Goal: Contribute content: Contribute content

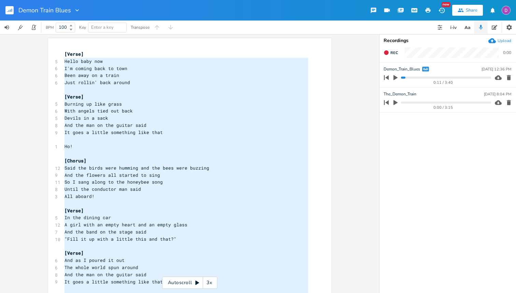
scroll to position [155, 0]
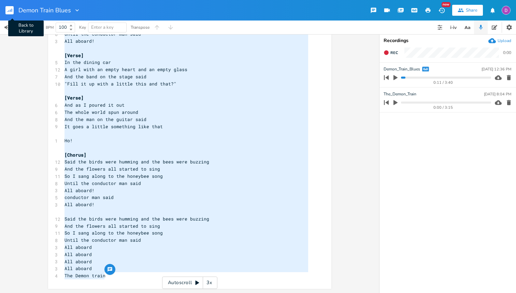
click at [9, 11] on icon "button" at bounding box center [9, 11] width 1 height 2
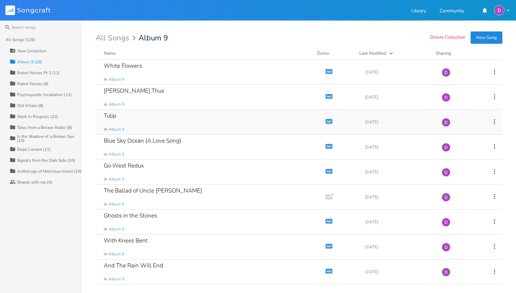
scroll to position [25, 0]
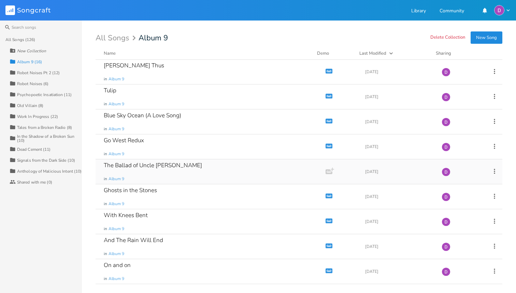
click at [161, 164] on div "The Ballad of Uncle [PERSON_NAME]" at bounding box center [153, 165] width 98 height 6
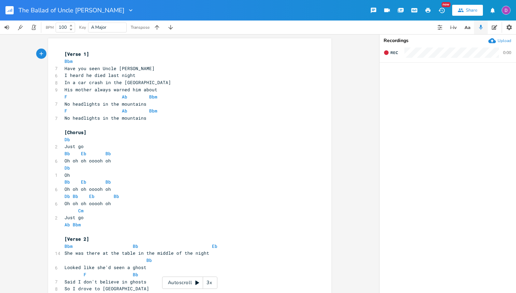
click at [502, 43] on div "Upload" at bounding box center [505, 40] width 14 height 5
click at [414, 8] on icon "button" at bounding box center [415, 10] width 6 height 4
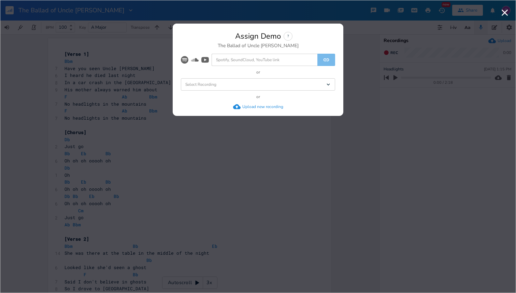
click at [282, 84] on div "Select Recording Dropdown" at bounding box center [258, 84] width 154 height 12
click at [257, 100] on li "Headlights" at bounding box center [260, 97] width 152 height 12
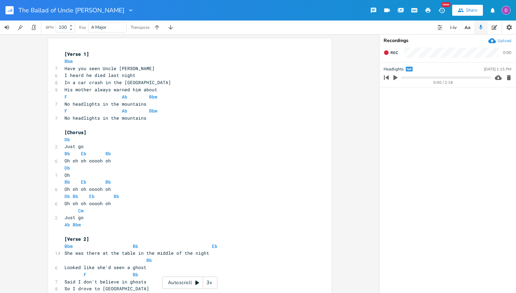
click at [7, 11] on rect "button" at bounding box center [9, 10] width 8 height 8
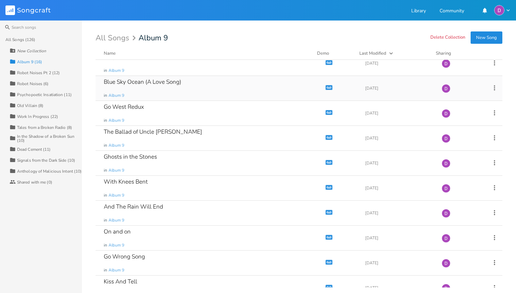
scroll to position [171, 0]
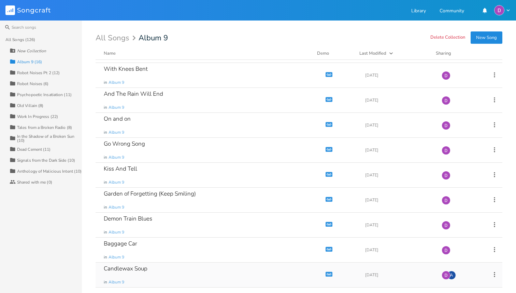
click at [134, 265] on div "Candlewax Soup" at bounding box center [126, 268] width 44 height 6
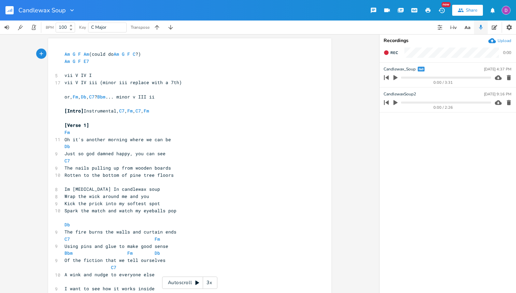
click at [396, 77] on icon "button" at bounding box center [396, 77] width 4 height 5
click at [396, 77] on icon "button" at bounding box center [395, 77] width 5 height 5
click at [12, 12] on rect "button" at bounding box center [9, 10] width 8 height 8
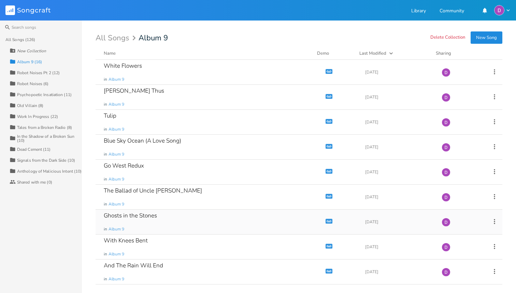
scroll to position [171, 0]
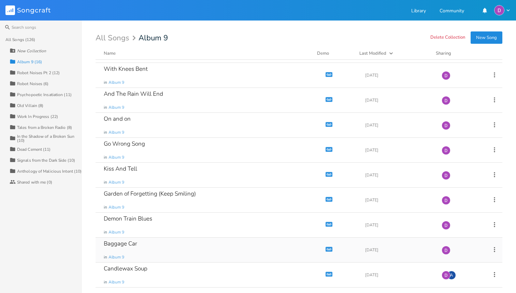
click at [134, 243] on div "Baggage Car" at bounding box center [120, 243] width 33 height 6
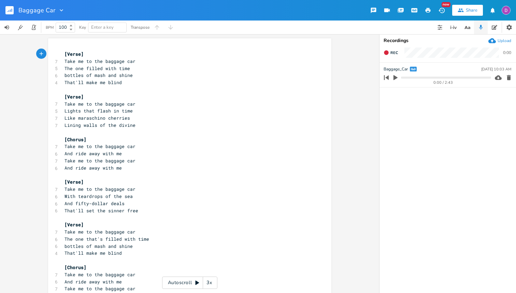
click at [26, 4] on div "Baggage Car" at bounding box center [41, 10] width 46 height 20
click at [14, 11] on button "button" at bounding box center [12, 10] width 14 height 16
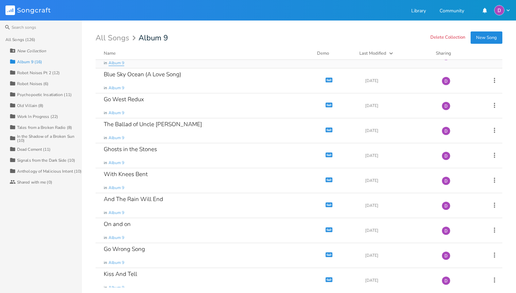
scroll to position [171, 0]
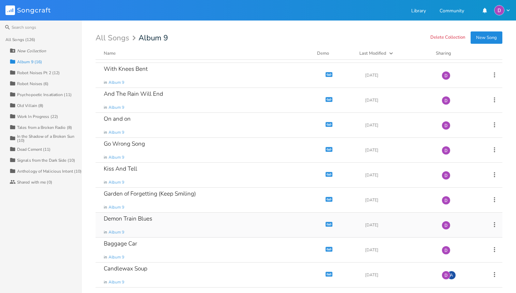
click at [142, 217] on div "Demon Train Blues" at bounding box center [128, 218] width 48 height 6
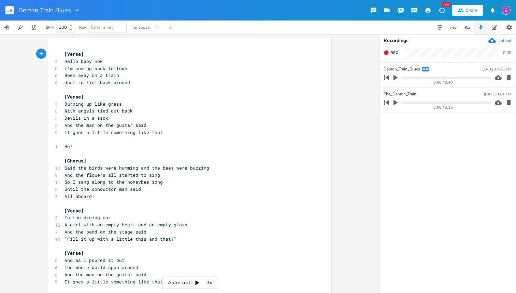
click at [510, 103] on icon "button" at bounding box center [509, 102] width 4 height 5
click at [14, 11] on button "button" at bounding box center [12, 10] width 14 height 16
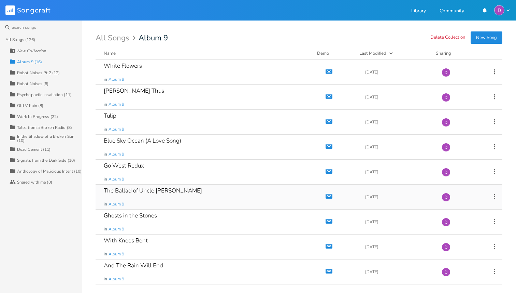
scroll to position [171, 0]
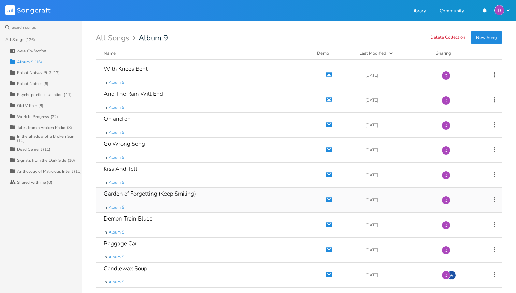
click at [186, 194] on div "Garden of Forgetting (Keep Smiling)" at bounding box center [150, 194] width 92 height 6
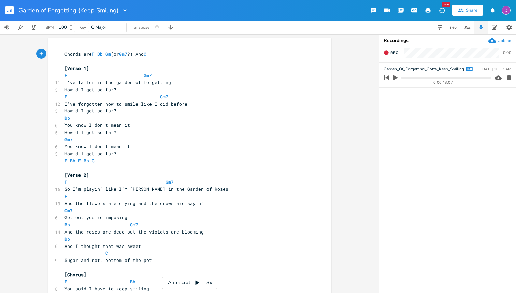
click at [7, 13] on rect "button" at bounding box center [9, 10] width 8 height 8
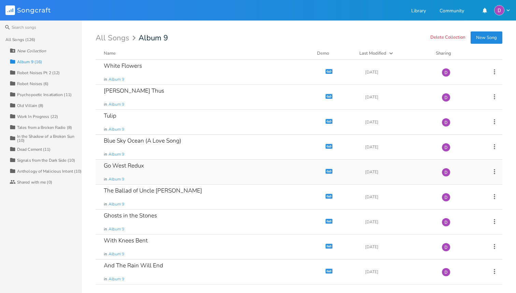
scroll to position [171, 0]
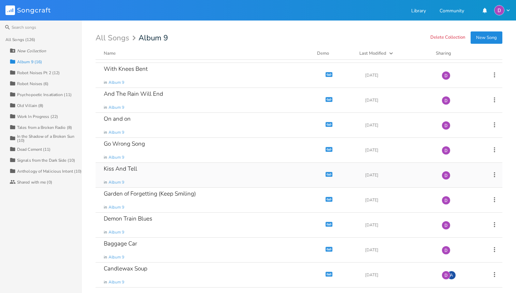
click at [139, 169] on div "Kiss And Tell in Album 9" at bounding box center [209, 175] width 211 height 25
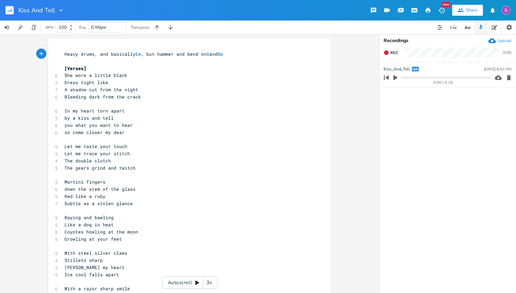
click at [9, 8] on rect "button" at bounding box center [9, 10] width 8 height 8
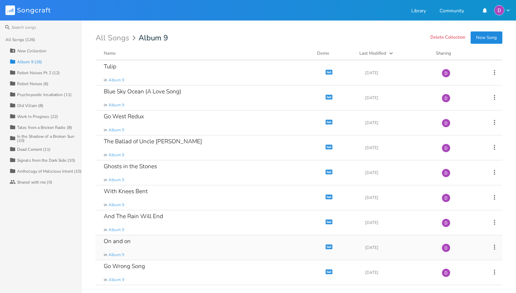
scroll to position [47, 0]
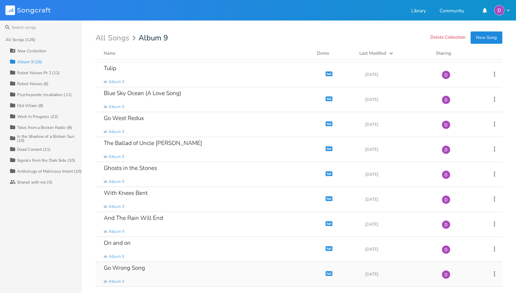
click at [140, 275] on div "Go Wrong Song in Album 9" at bounding box center [209, 274] width 211 height 25
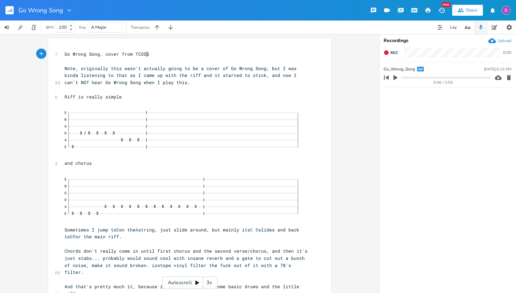
click at [12, 11] on rect "button" at bounding box center [9, 10] width 8 height 8
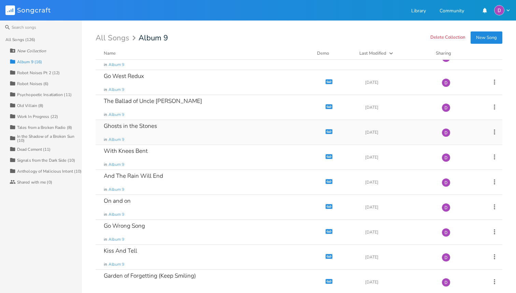
scroll to position [171, 0]
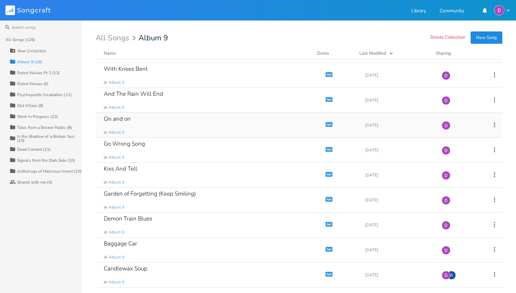
click at [144, 121] on div "On and on in Album 9" at bounding box center [209, 125] width 211 height 25
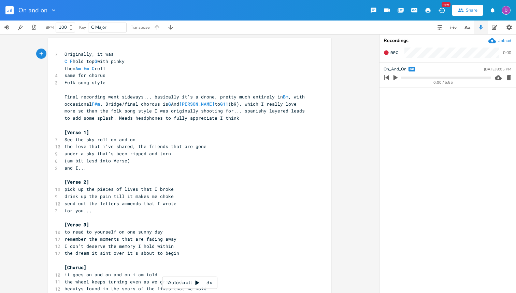
click at [10, 9] on rect "button" at bounding box center [9, 10] width 8 height 8
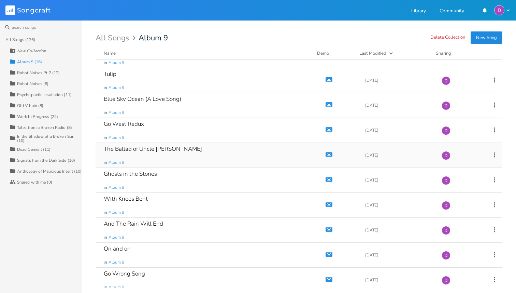
scroll to position [171, 0]
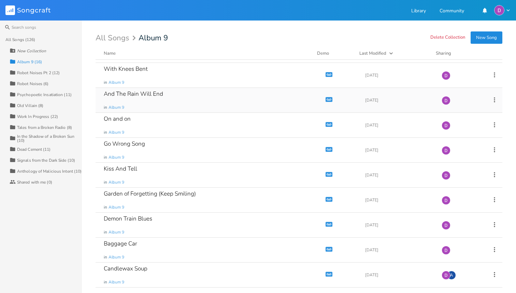
click at [171, 92] on div "And The Rain Will End in Album 9" at bounding box center [209, 100] width 211 height 25
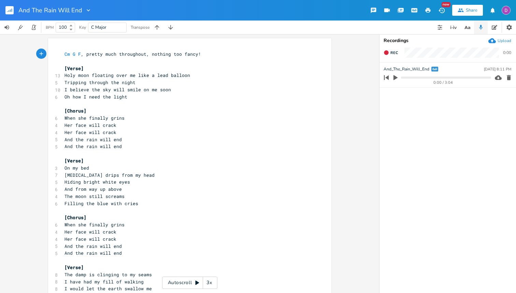
click at [8, 6] on rect "button" at bounding box center [9, 10] width 8 height 8
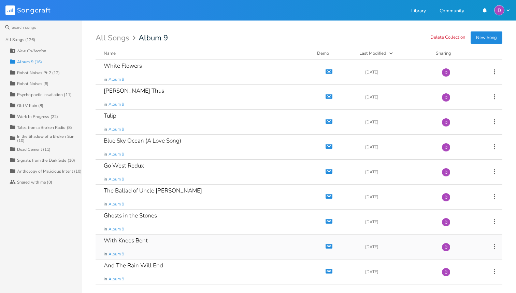
click at [157, 237] on div "With Knees Bent in Album 9" at bounding box center [209, 246] width 211 height 25
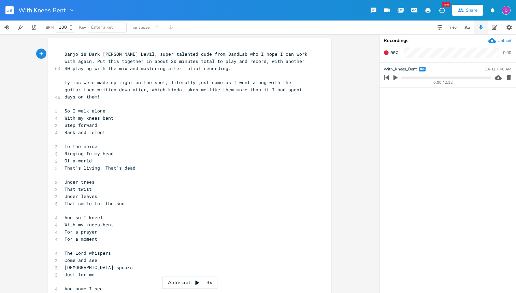
click at [12, 10] on rect "button" at bounding box center [9, 10] width 8 height 8
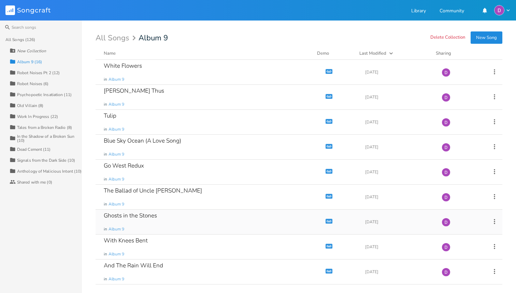
click at [165, 219] on div "Ghosts in the Stones in Album 9" at bounding box center [209, 221] width 211 height 25
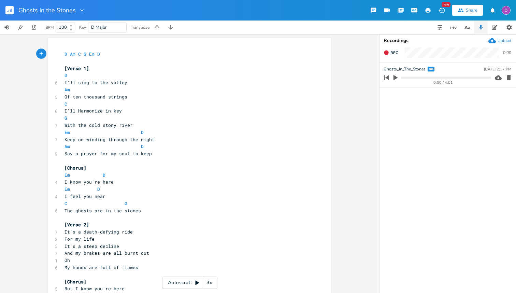
click at [8, 9] on rect "button" at bounding box center [9, 10] width 8 height 8
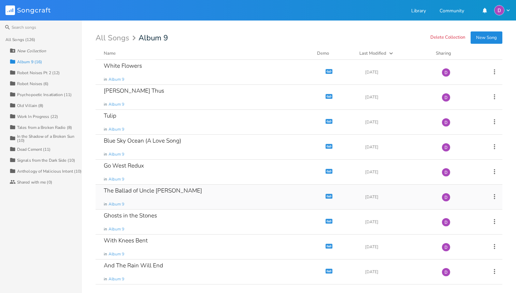
click at [173, 194] on div "The Ballad of Uncle [PERSON_NAME] in Album 9" at bounding box center [209, 196] width 211 height 25
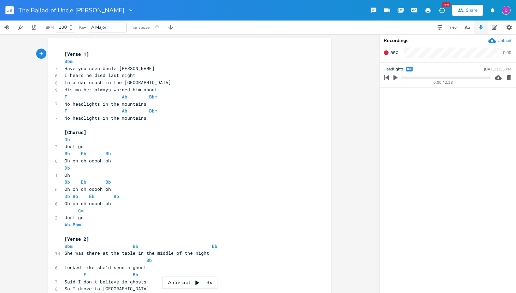
click at [7, 10] on rect "button" at bounding box center [9, 10] width 8 height 8
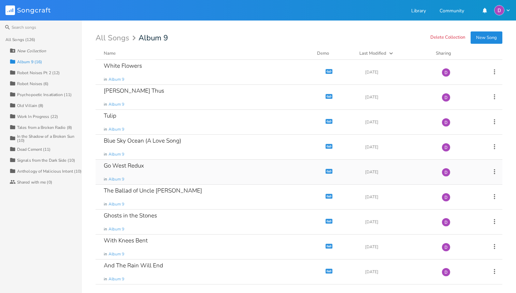
click at [167, 168] on div "Go West Redux in Album 9" at bounding box center [209, 171] width 211 height 25
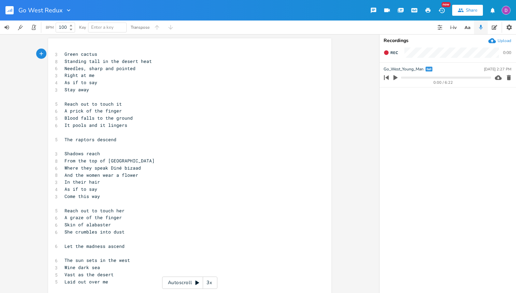
click at [8, 12] on rect "button" at bounding box center [9, 10] width 8 height 8
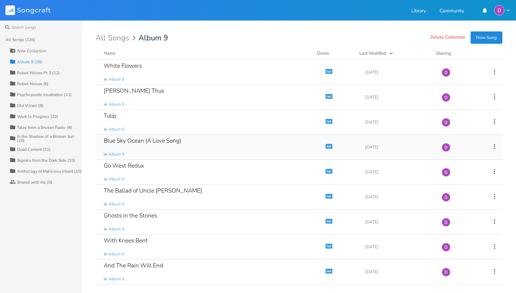
click at [171, 143] on div "Blue Sky Ocean (A Love Song)" at bounding box center [143, 141] width 78 height 6
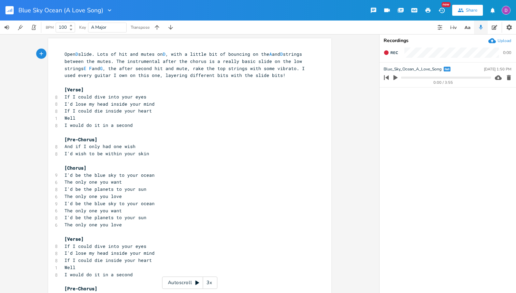
click at [11, 14] on rect "button" at bounding box center [9, 10] width 8 height 8
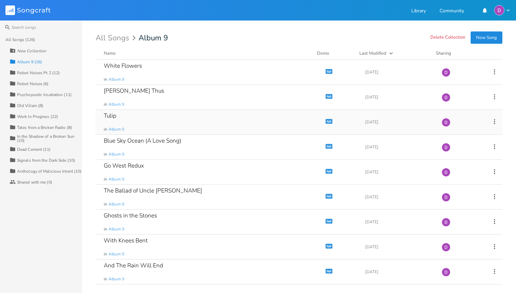
click at [129, 116] on div "Tulip in Album 9" at bounding box center [209, 122] width 211 height 25
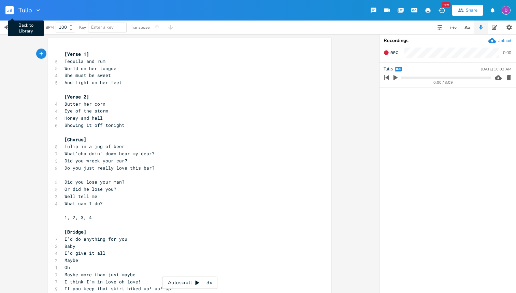
click at [15, 9] on button "Back to Library" at bounding box center [12, 10] width 14 height 16
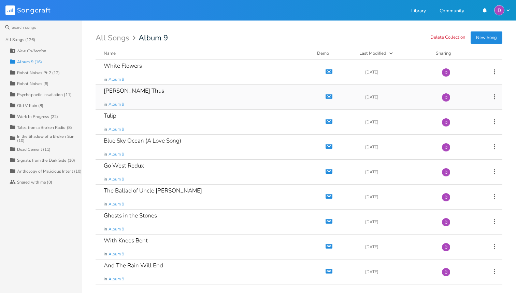
click at [136, 90] on div "[PERSON_NAME] Thus" at bounding box center [134, 91] width 60 height 6
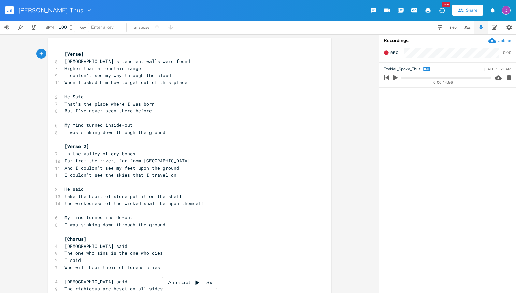
click at [10, 11] on icon "button" at bounding box center [10, 11] width 1 height 2
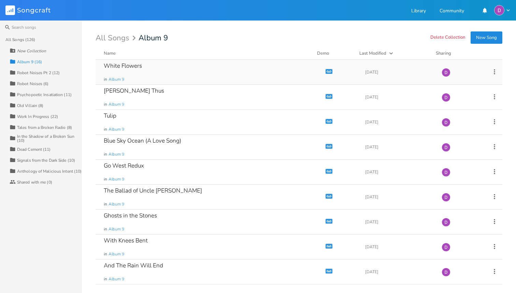
click at [143, 67] on div "White Flowers in Album 9" at bounding box center [209, 72] width 211 height 25
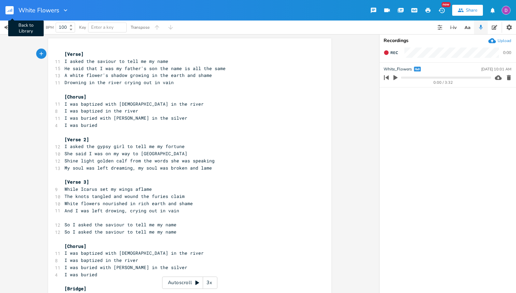
click at [12, 10] on icon "button" at bounding box center [12, 10] width 1 height 3
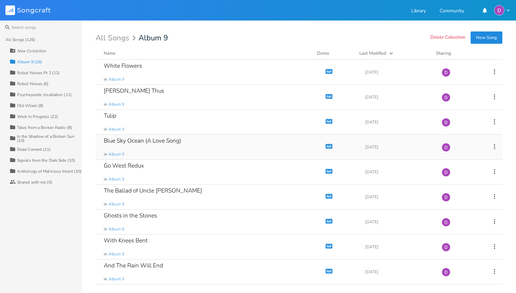
click at [136, 141] on div "Blue Sky Ocean (A Love Song)" at bounding box center [143, 141] width 78 height 6
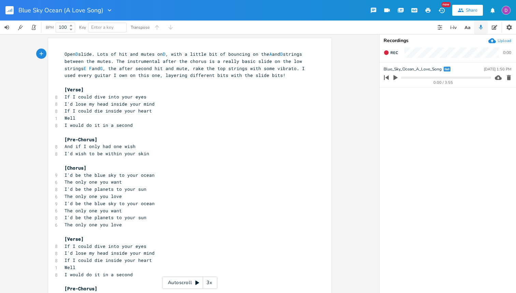
click at [395, 75] on icon "button" at bounding box center [396, 77] width 6 height 6
click at [408, 76] on progress at bounding box center [446, 77] width 90 height 2
click at [431, 77] on progress at bounding box center [446, 77] width 90 height 2
click at [482, 76] on progress at bounding box center [446, 77] width 90 height 2
click at [11, 11] on icon "button" at bounding box center [10, 11] width 1 height 2
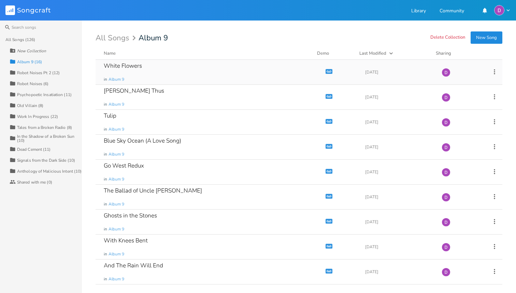
click at [122, 65] on div "White Flowers" at bounding box center [123, 66] width 38 height 6
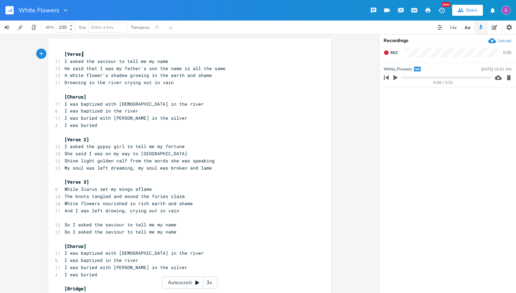
click at [396, 76] on icon "button" at bounding box center [396, 77] width 6 height 6
click at [418, 77] on progress at bounding box center [446, 77] width 90 height 2
click at [396, 77] on icon "button" at bounding box center [396, 77] width 4 height 4
click at [15, 11] on button "button" at bounding box center [12, 10] width 14 height 16
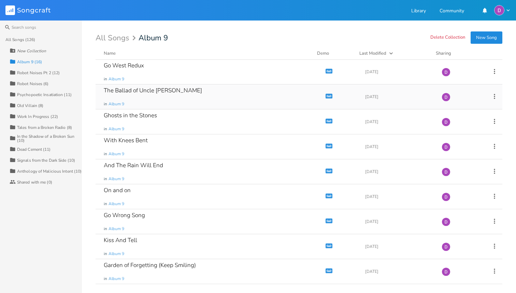
scroll to position [171, 0]
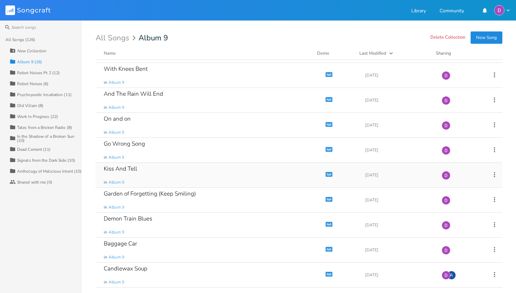
click at [144, 167] on div "Kiss And Tell in Album 9" at bounding box center [209, 175] width 211 height 25
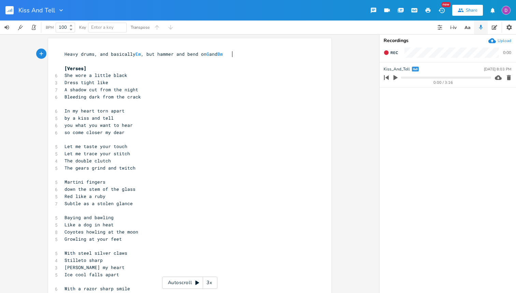
click at [395, 79] on icon "button" at bounding box center [396, 77] width 4 height 5
click at [395, 79] on icon "button" at bounding box center [396, 77] width 4 height 4
click at [394, 75] on icon "button" at bounding box center [396, 77] width 4 height 5
click at [10, 10] on rect "button" at bounding box center [9, 10] width 8 height 8
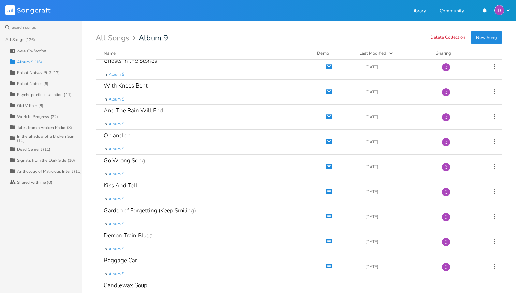
scroll to position [171, 0]
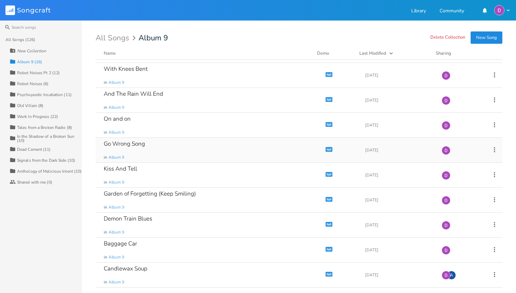
click at [136, 145] on div "Go Wrong Song" at bounding box center [124, 144] width 41 height 6
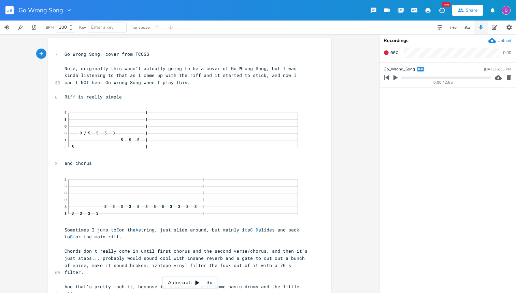
click at [396, 76] on icon "button" at bounding box center [396, 77] width 6 height 6
click at [414, 75] on div "0:01 / 2:55" at bounding box center [437, 77] width 110 height 11
click at [414, 77] on progress at bounding box center [446, 77] width 90 height 2
click at [426, 77] on progress at bounding box center [446, 77] width 90 height 2
click at [11, 10] on rect "button" at bounding box center [9, 10] width 8 height 8
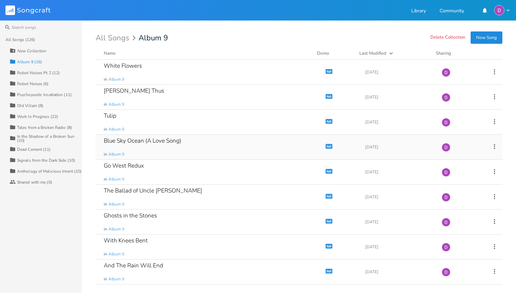
click at [139, 143] on div "Blue Sky Ocean (A Love Song)" at bounding box center [143, 141] width 78 height 6
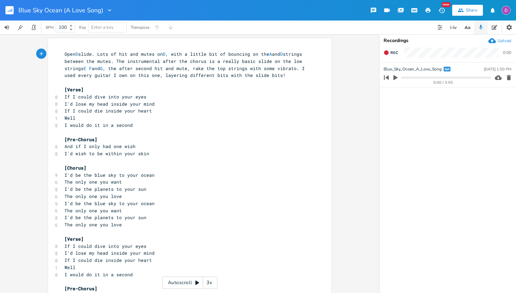
click at [397, 78] on icon "button" at bounding box center [396, 77] width 4 height 5
click at [479, 78] on progress at bounding box center [446, 77] width 90 height 2
click at [9, 10] on icon "button" at bounding box center [9, 11] width 1 height 2
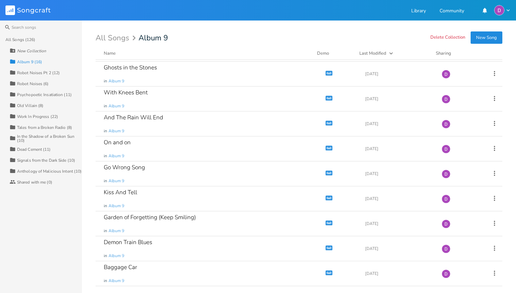
scroll to position [171, 0]
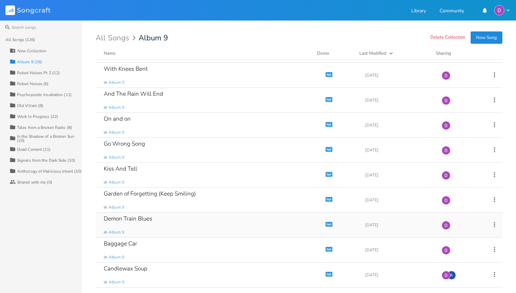
click at [161, 219] on div "Demon Train Blues in Album 9" at bounding box center [209, 224] width 211 height 25
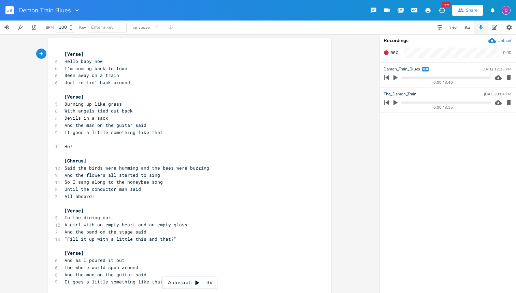
click at [392, 74] on button "button" at bounding box center [395, 77] width 9 height 11
click at [416, 77] on progress at bounding box center [446, 77] width 90 height 2
click at [443, 78] on progress at bounding box center [446, 77] width 90 height 2
click at [8, 10] on rect "button" at bounding box center [9, 10] width 8 height 8
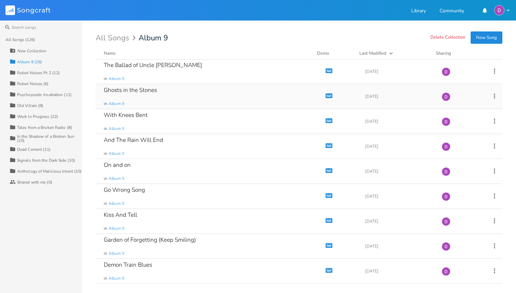
scroll to position [171, 0]
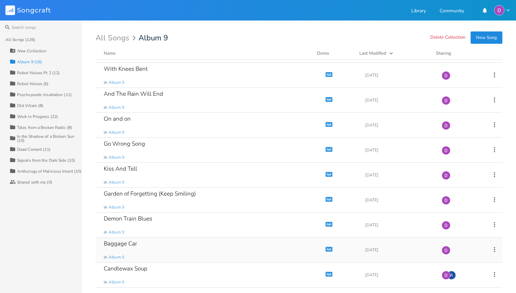
click at [139, 245] on div "Baggage Car in Album 9" at bounding box center [209, 249] width 211 height 25
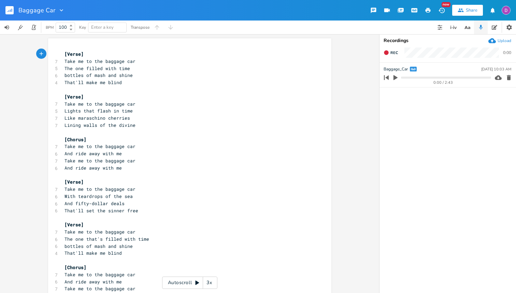
click at [396, 76] on icon "button" at bounding box center [396, 77] width 4 height 5
click at [418, 77] on progress at bounding box center [446, 77] width 90 height 2
click at [446, 77] on progress at bounding box center [446, 77] width 90 height 2
click at [477, 76] on progress at bounding box center [446, 77] width 90 height 2
click at [10, 9] on rect "button" at bounding box center [9, 10] width 8 height 8
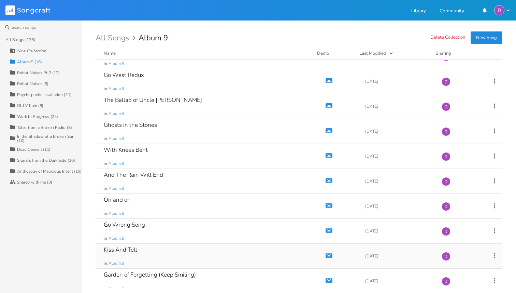
scroll to position [87, 0]
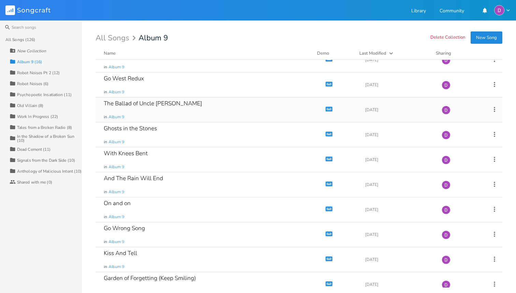
click at [180, 108] on div "The Ballad of Uncle [PERSON_NAME] in Album 9" at bounding box center [209, 109] width 211 height 25
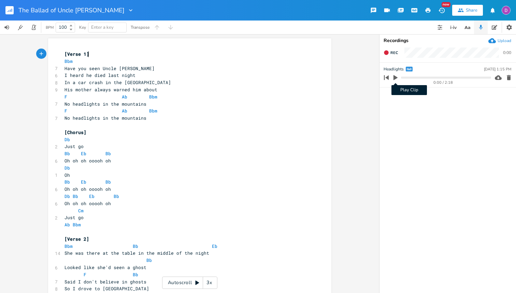
click at [396, 79] on icon "button" at bounding box center [396, 77] width 4 height 5
click at [395, 74] on button "button" at bounding box center [395, 77] width 9 height 11
click at [12, 11] on icon "button" at bounding box center [12, 10] width 1 height 3
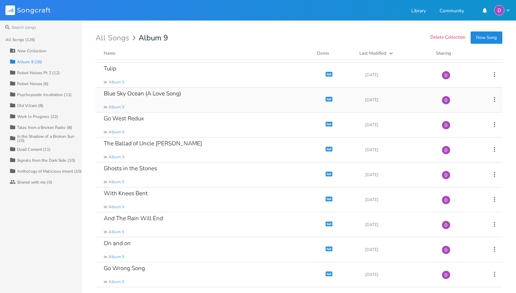
scroll to position [171, 0]
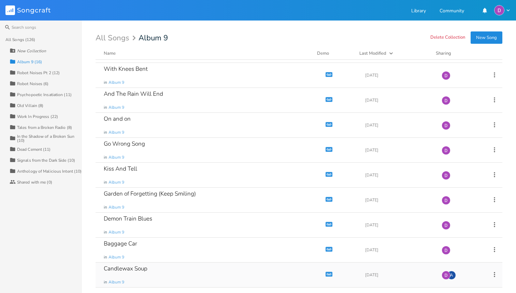
click at [140, 273] on div "Candlewax Soup in Album 9" at bounding box center [209, 274] width 211 height 25
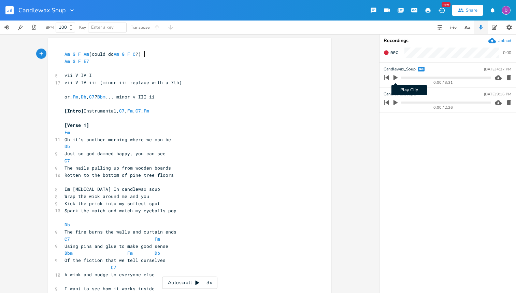
click at [397, 77] on icon "button" at bounding box center [396, 77] width 4 height 5
click at [410, 78] on progress at bounding box center [446, 77] width 90 height 2
click at [443, 79] on div "0:22 / 3:31" at bounding box center [437, 77] width 110 height 11
click at [469, 76] on progress at bounding box center [446, 77] width 90 height 2
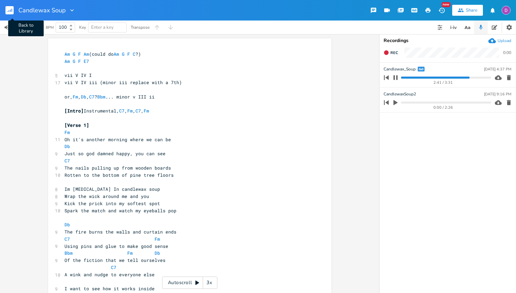
click at [6, 13] on rect "button" at bounding box center [9, 10] width 8 height 8
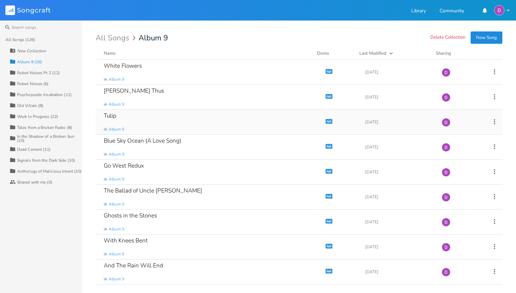
click at [147, 116] on div "Tulip in Album 9" at bounding box center [209, 122] width 211 height 25
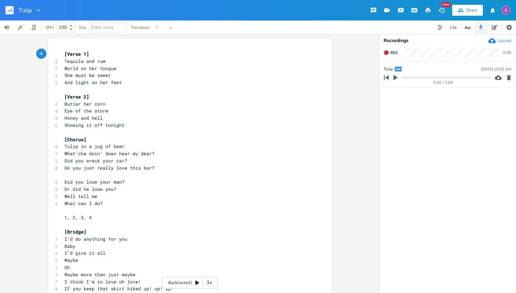
click at [396, 76] on icon "button" at bounding box center [396, 77] width 6 height 6
click at [10, 9] on rect "button" at bounding box center [9, 10] width 8 height 8
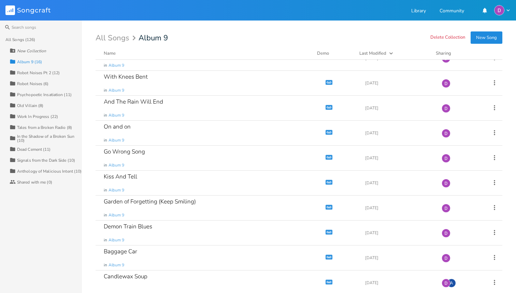
scroll to position [171, 0]
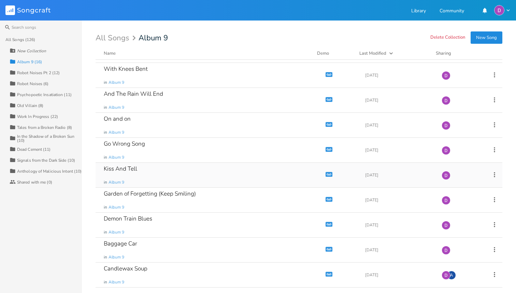
click at [151, 169] on div "Kiss And Tell in Album 9" at bounding box center [209, 175] width 211 height 25
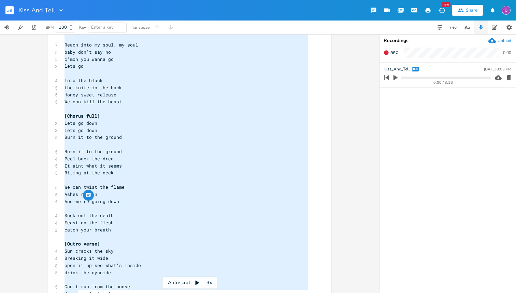
scroll to position [450, 0]
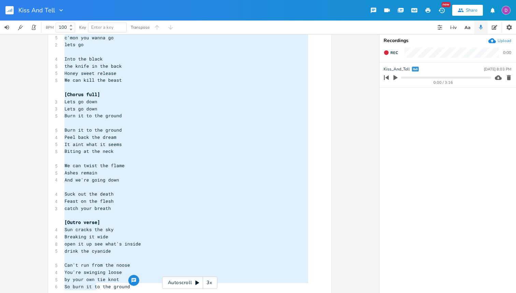
type textarea "She wore a little black Dress tight like A shadow cut from the night Bleeding d…"
drag, startPoint x: 62, startPoint y: 73, endPoint x: 136, endPoint y: 287, distance: 226.3
click at [8, 11] on rect "button" at bounding box center [9, 10] width 8 height 8
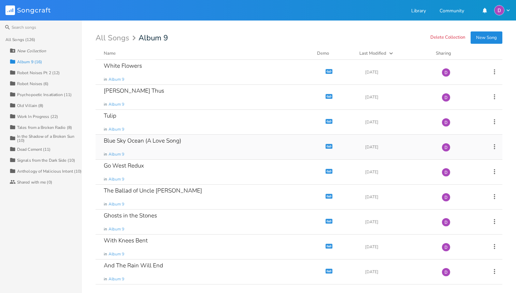
scroll to position [171, 0]
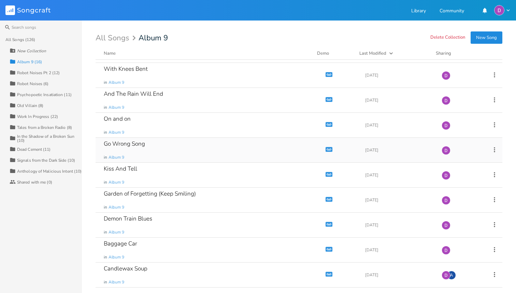
click at [155, 149] on div "Go Wrong Song in Album 9" at bounding box center [209, 150] width 211 height 25
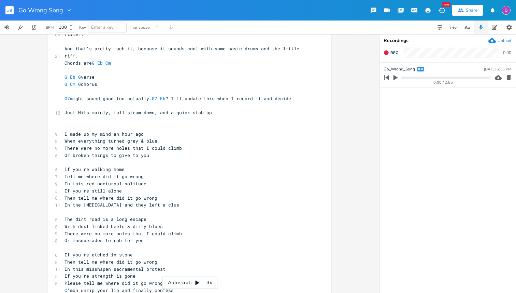
scroll to position [260, 0]
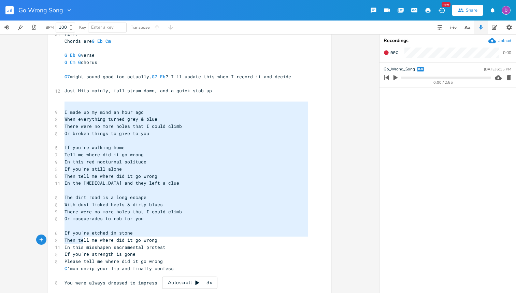
type textarea "I made up my mind an hour ago When everything turned grey & blue There were no …"
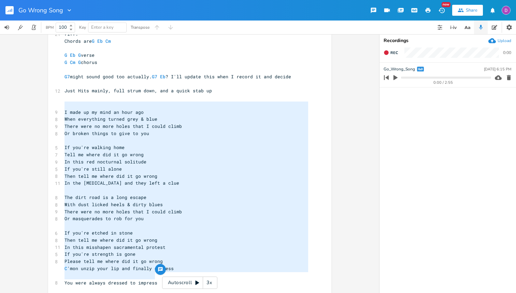
drag, startPoint x: 61, startPoint y: 104, endPoint x: 158, endPoint y: 279, distance: 199.6
click at [158, 279] on div "7 Go Wrong Song, cover from TCOSS ​ 59 Note, originally this wasn't actually go…" at bounding box center [186, 38] width 247 height 495
click at [17, 12] on button "button" at bounding box center [12, 10] width 14 height 16
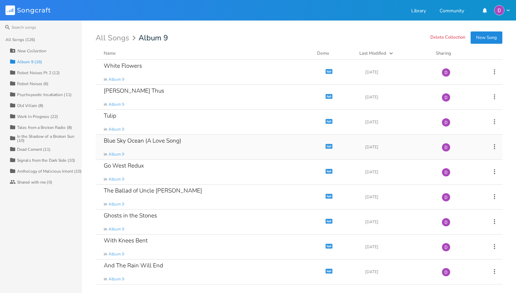
scroll to position [171, 0]
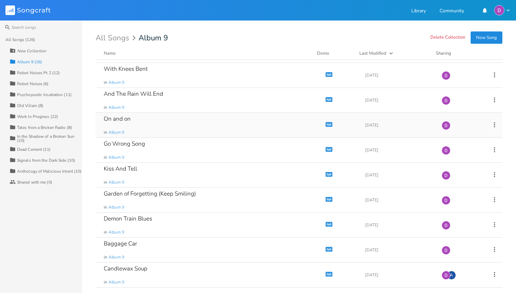
click at [155, 118] on div "On and on in Album 9" at bounding box center [209, 125] width 211 height 25
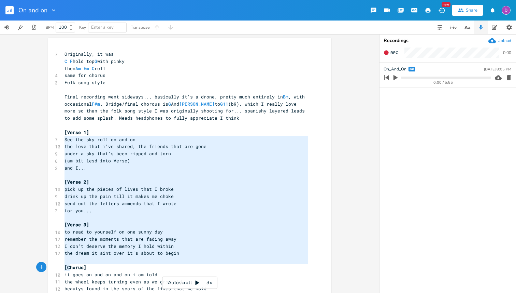
type textarea "See the sky roll on and on the love that i've shared, the friends that are gone…"
drag, startPoint x: 62, startPoint y: 140, endPoint x: 70, endPoint y: 281, distance: 141.2
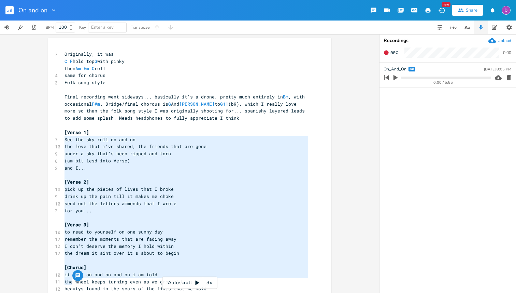
scroll to position [404, 0]
